Goal: Navigation & Orientation: Find specific page/section

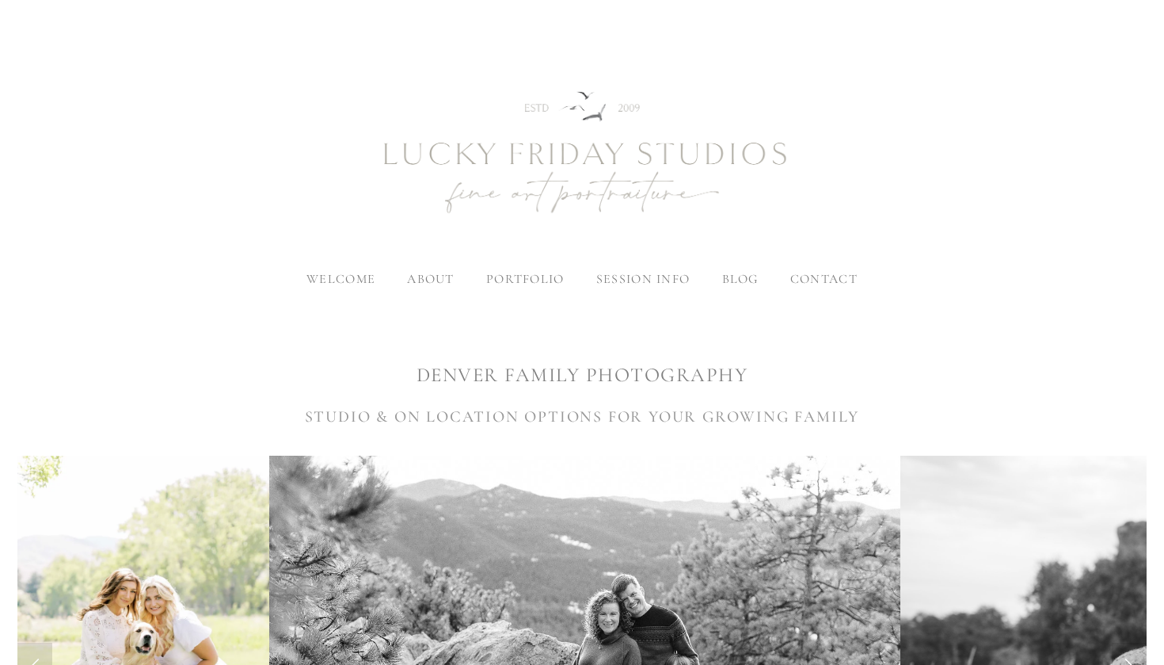
click at [809, 266] on img at bounding box center [582, 154] width 570 height 238
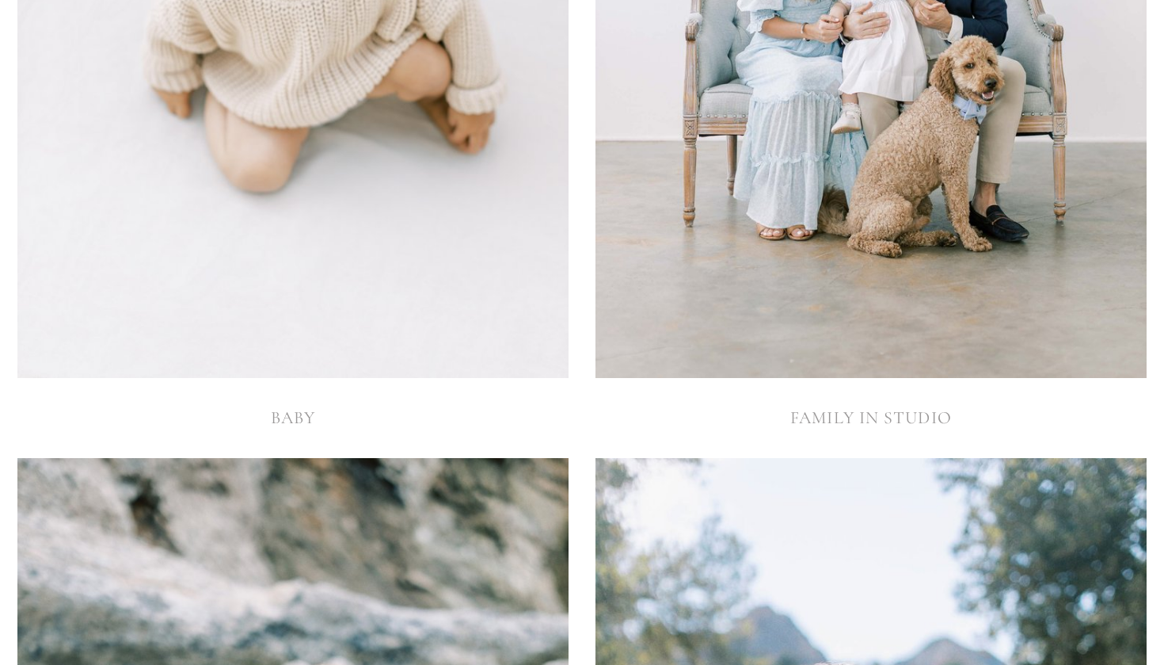
scroll to position [4642, 0]
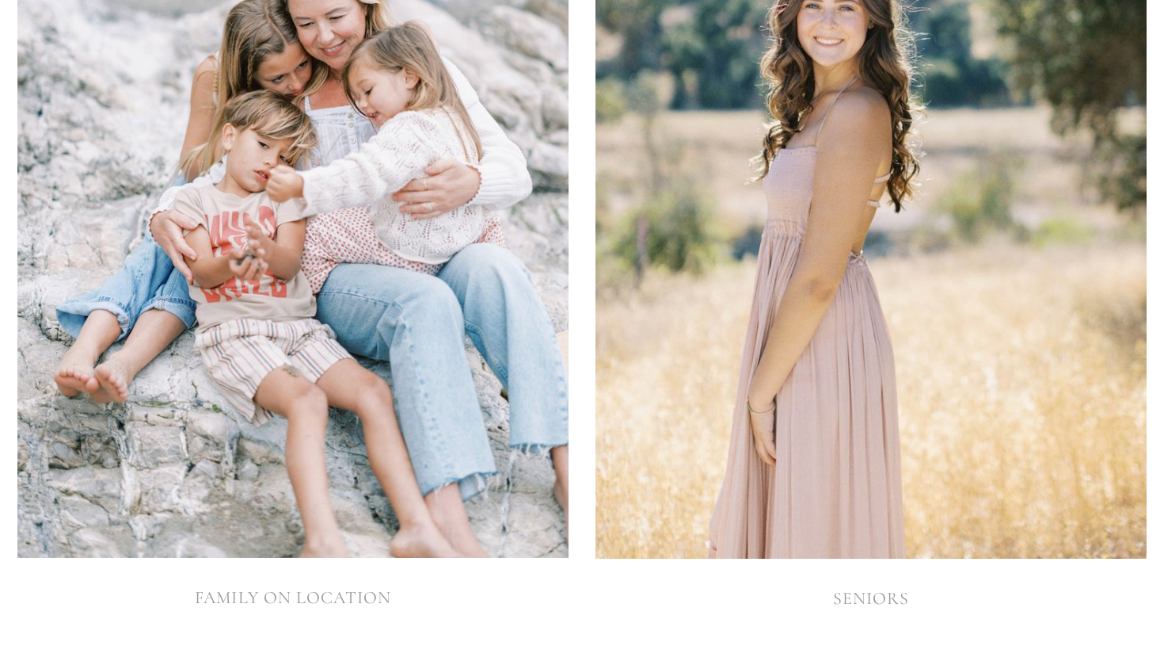
scroll to position [5346, 0]
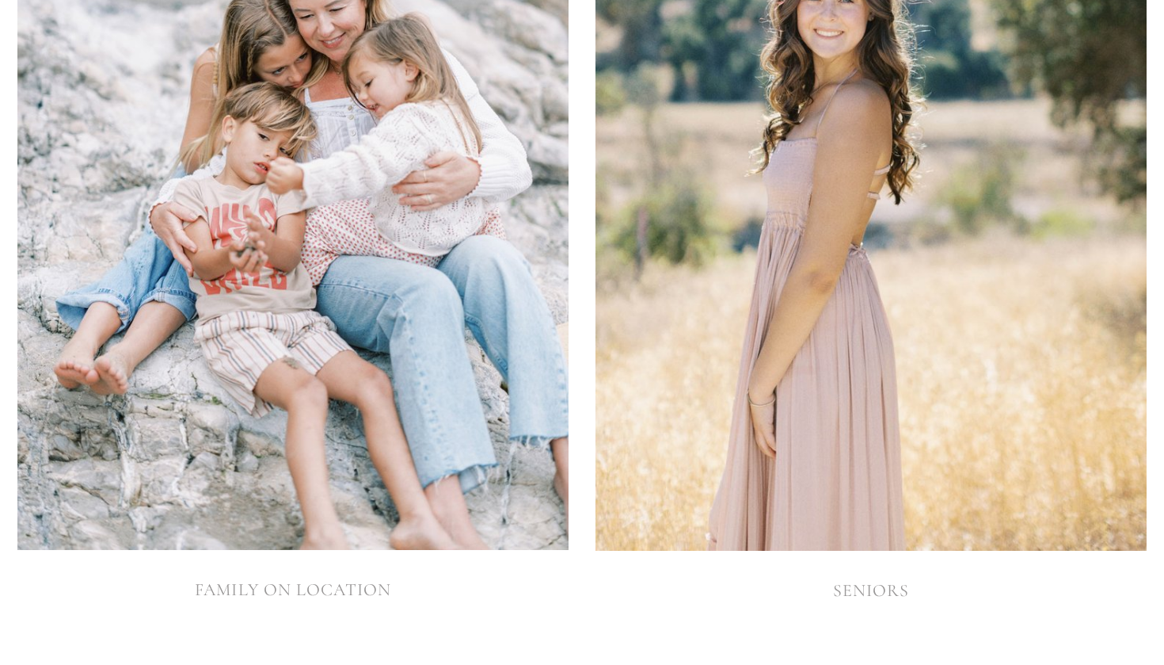
click at [371, 247] on img at bounding box center [292, 137] width 551 height 827
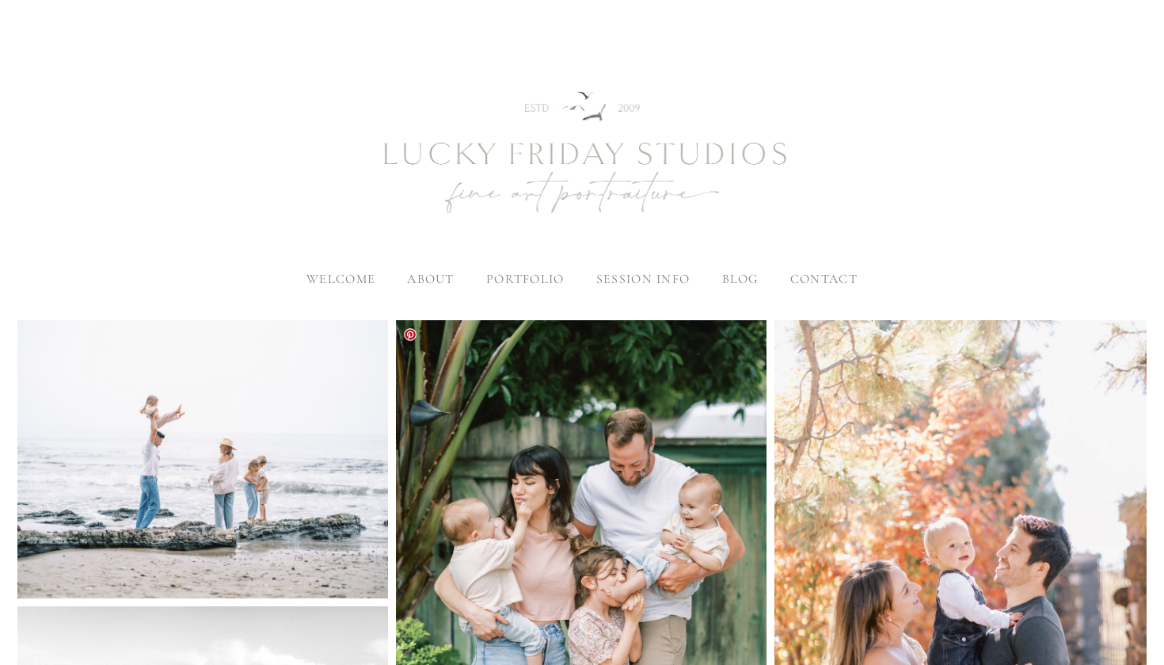
scroll to position [1, 0]
click at [812, 267] on img at bounding box center [582, 153] width 570 height 238
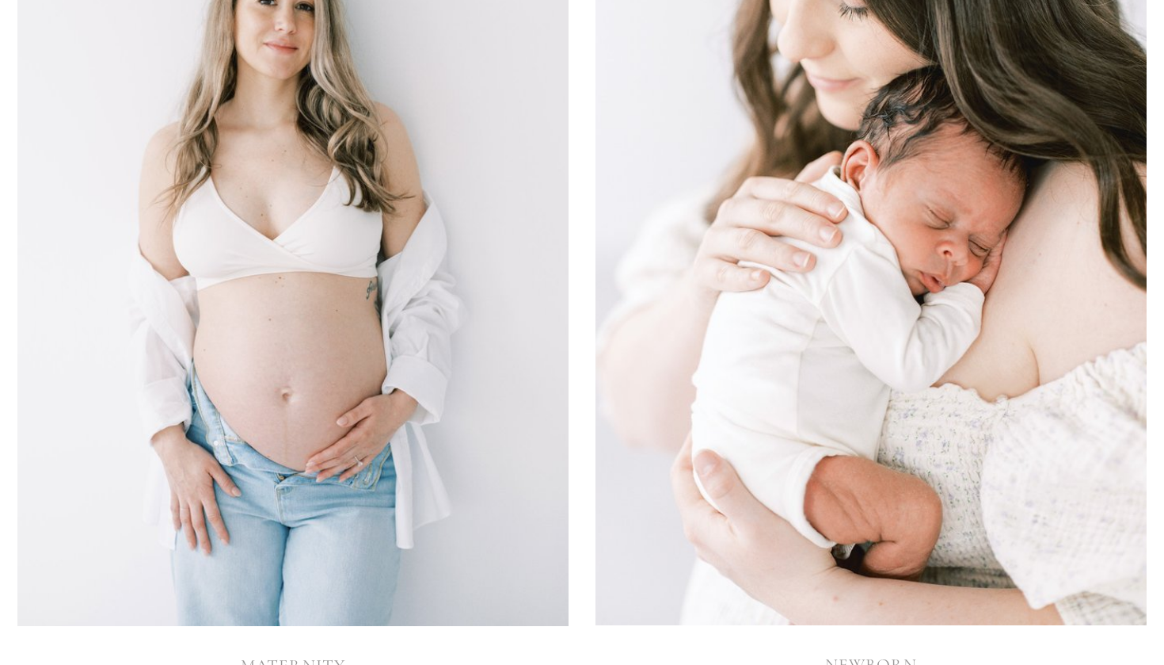
scroll to position [3510, 0]
